Goal: Task Accomplishment & Management: Use online tool/utility

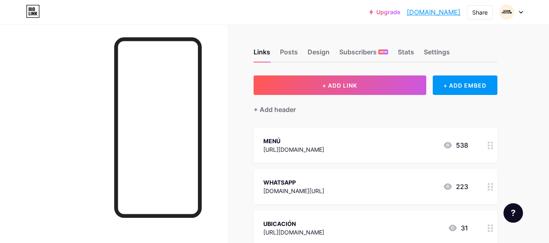
click at [324, 149] on div "[URL][DOMAIN_NAME]" at bounding box center [293, 149] width 61 height 9
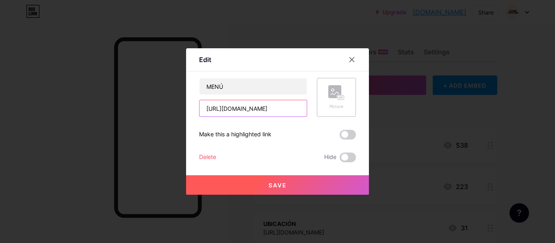
scroll to position [0, 160]
drag, startPoint x: 203, startPoint y: 109, endPoint x: 315, endPoint y: 109, distance: 111.7
click at [315, 109] on div "MENÚ [URL][DOMAIN_NAME] Picture" at bounding box center [277, 97] width 157 height 39
paste input "[URL][DOMAIN_NAME]"
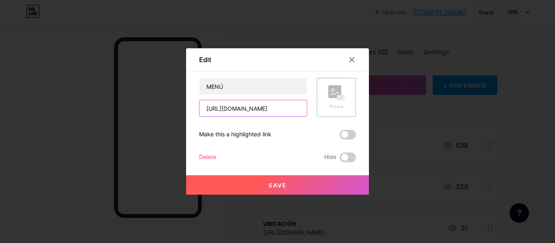
scroll to position [0, 155]
type input "[URL][DOMAIN_NAME]"
click at [346, 135] on span at bounding box center [347, 135] width 16 height 10
click at [339, 137] on input "checkbox" at bounding box center [339, 137] width 0 height 0
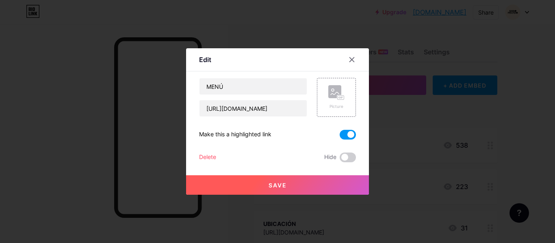
click at [346, 135] on span at bounding box center [347, 135] width 16 height 10
click at [339, 137] on input "checkbox" at bounding box center [339, 137] width 0 height 0
click at [276, 186] on span "Save" at bounding box center [277, 185] width 18 height 7
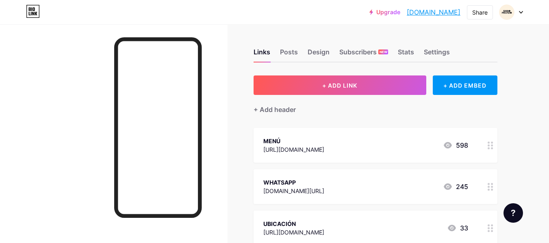
click at [324, 151] on div "[URL][DOMAIN_NAME]" at bounding box center [293, 149] width 61 height 9
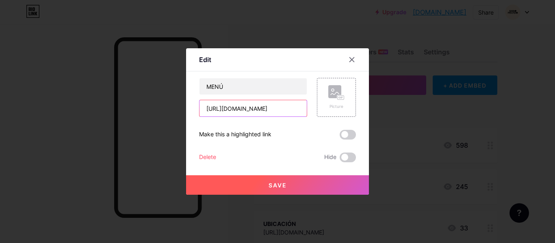
click at [271, 112] on input "[URL][DOMAIN_NAME]" at bounding box center [252, 108] width 107 height 16
drag, startPoint x: 202, startPoint y: 107, endPoint x: 320, endPoint y: 116, distance: 117.7
click at [320, 116] on div "MENÚ [URL][DOMAIN_NAME] Picture" at bounding box center [277, 97] width 157 height 39
click at [298, 108] on input "[URL][DOMAIN_NAME]" at bounding box center [252, 108] width 107 height 16
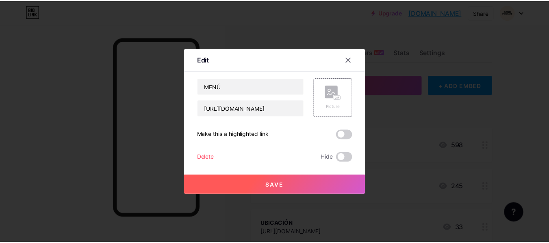
scroll to position [0, 0]
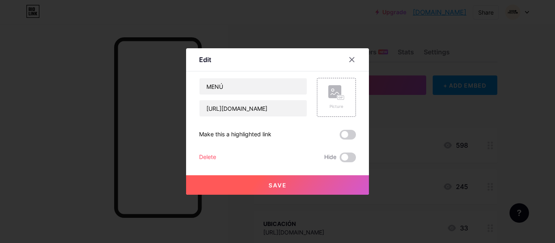
click at [268, 180] on button "Save" at bounding box center [277, 184] width 183 height 19
